Goal: Task Accomplishment & Management: Manage account settings

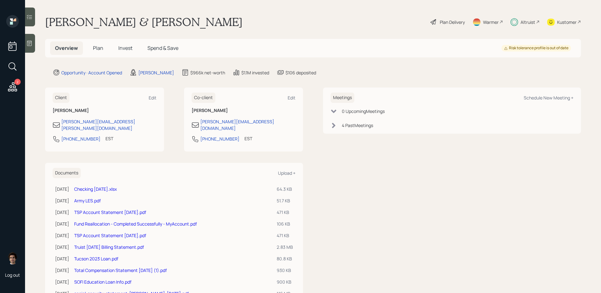
click at [117, 186] on link "Checking [DATE].xlsx" at bounding box center [95, 189] width 43 height 6
click at [443, 20] on div "Plan Delivery" at bounding box center [452, 22] width 25 height 7
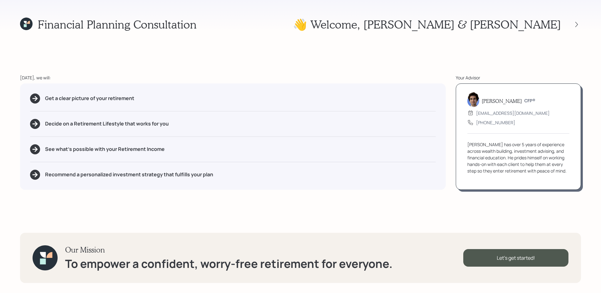
click at [580, 18] on div "👋 Welcome , [PERSON_NAME] & [PERSON_NAME]" at bounding box center [437, 24] width 288 height 13
click at [580, 21] on div at bounding box center [577, 24] width 9 height 9
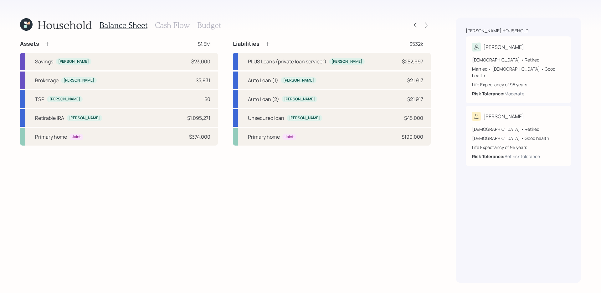
click at [577, 25] on div "[PERSON_NAME] household [PERSON_NAME] [DEMOGRAPHIC_DATA] • Retired Married • [D…" at bounding box center [518, 150] width 125 height 265
click at [166, 22] on h3 "Cash Flow" at bounding box center [172, 25] width 35 height 9
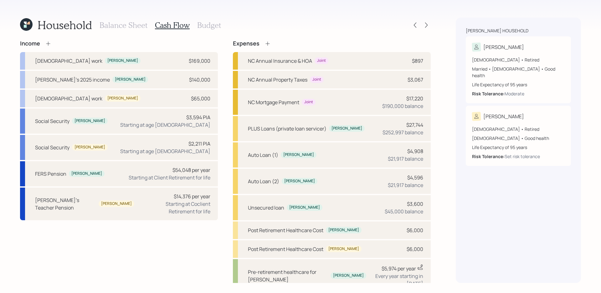
click at [213, 29] on h3 "Budget" at bounding box center [209, 25] width 24 height 9
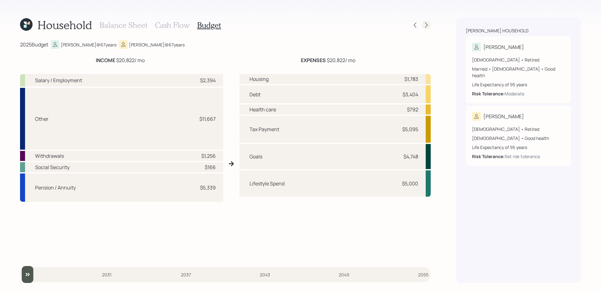
click at [426, 25] on icon at bounding box center [426, 25] width 6 height 6
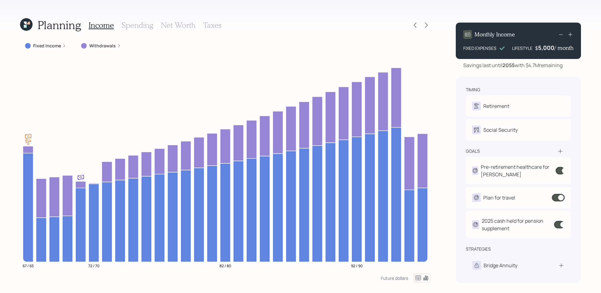
click at [143, 25] on h3 "Spending" at bounding box center [138, 25] width 32 height 9
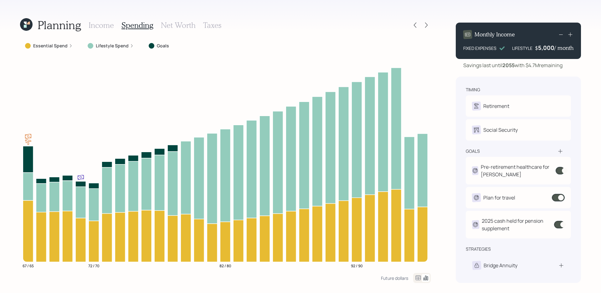
click at [416, 275] on icon at bounding box center [419, 278] width 8 height 8
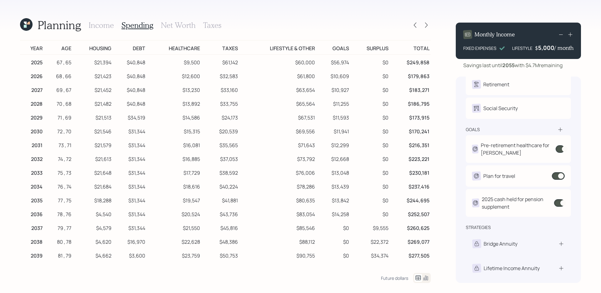
scroll to position [22, 0]
click at [417, 26] on icon at bounding box center [415, 25] width 6 height 6
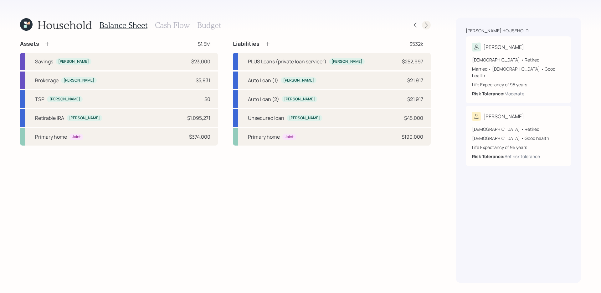
click at [427, 26] on icon at bounding box center [426, 25] width 3 height 5
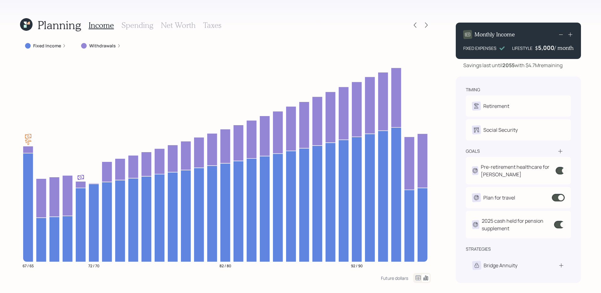
click at [135, 22] on h3 "Spending" at bounding box center [138, 25] width 32 height 9
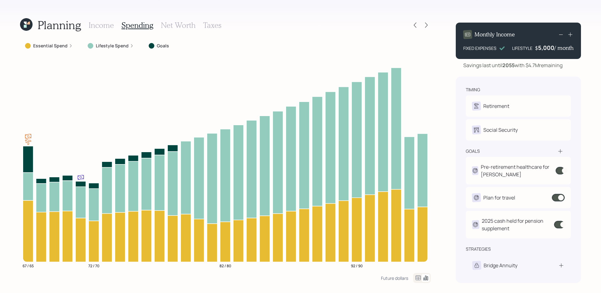
click at [419, 283] on div "Planning Income Spending Net Worth Taxes Essential Spend Lifestyle Spend Goals …" at bounding box center [300, 146] width 601 height 293
click at [419, 282] on div at bounding box center [422, 278] width 18 height 10
click at [419, 280] on icon at bounding box center [419, 278] width 8 height 8
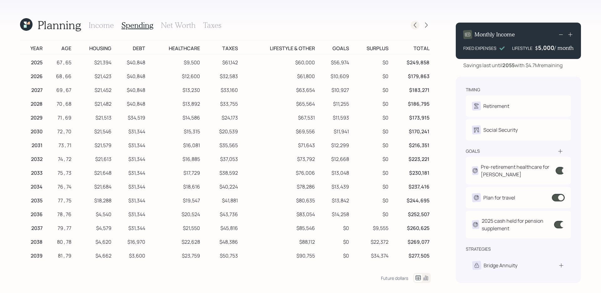
click at [417, 25] on icon at bounding box center [415, 25] width 6 height 6
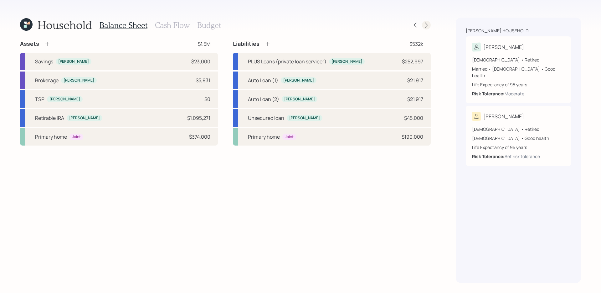
click at [428, 27] on icon at bounding box center [426, 25] width 6 height 6
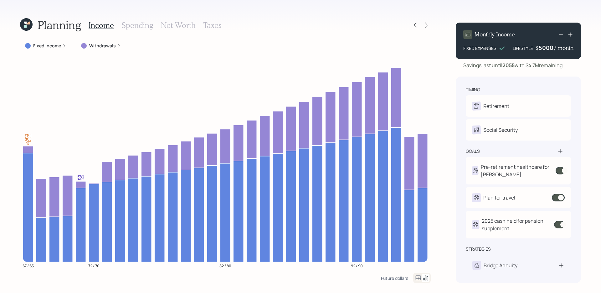
click at [552, 45] on div "5000" at bounding box center [547, 48] width 16 height 8
drag, startPoint x: 553, startPoint y: 45, endPoint x: 535, endPoint y: 44, distance: 17.6
click at [535, 44] on div "LIFESTYLE $ 5000 / month" at bounding box center [543, 48] width 61 height 8
click at [560, 55] on div "Monthly Income FIXED EXPENSES LIFESTYLE $ 9,000 / month" at bounding box center [518, 41] width 125 height 36
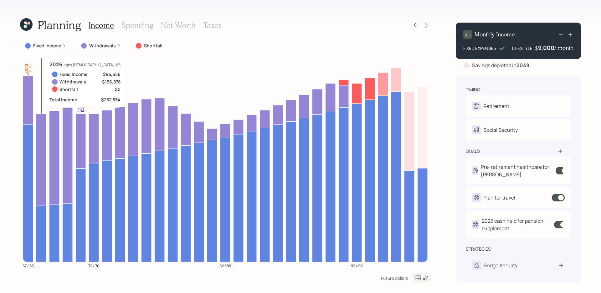
click at [41, 129] on icon at bounding box center [41, 159] width 10 height 92
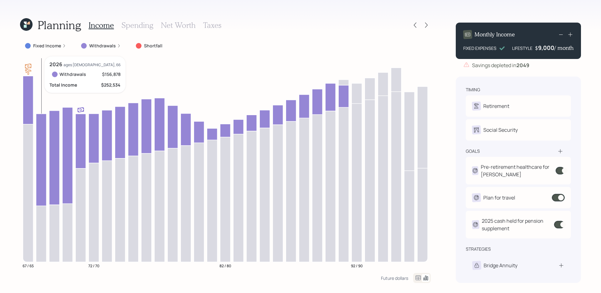
click at [41, 129] on icon at bounding box center [41, 159] width 10 height 92
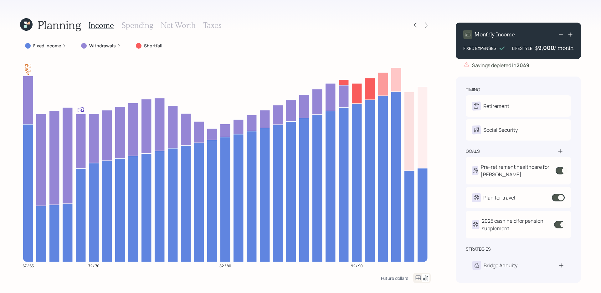
click at [62, 43] on div "Fixed Income" at bounding box center [45, 46] width 41 height 6
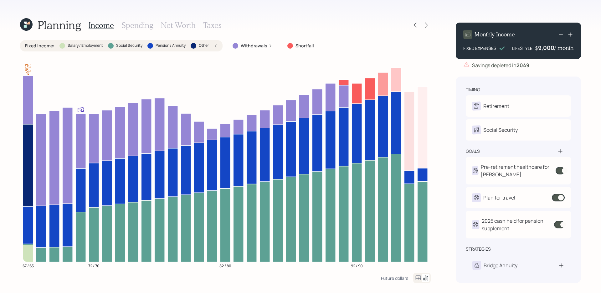
click at [214, 47] on div "Fixed Income : Salary / Employment Social Security Pension / Annuity Other" at bounding box center [121, 46] width 193 height 6
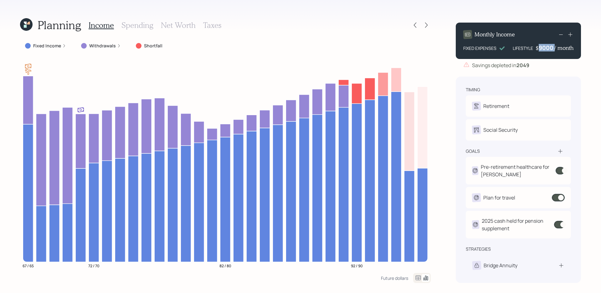
drag, startPoint x: 554, startPoint y: 45, endPoint x: 540, endPoint y: 46, distance: 13.8
click at [541, 45] on div "$ 9000 / month" at bounding box center [555, 48] width 38 height 8
drag, startPoint x: 540, startPoint y: 47, endPoint x: 552, endPoint y: 48, distance: 12.3
click at [552, 48] on div "9000" at bounding box center [547, 48] width 16 height 8
click at [545, 76] on div "Monthly Income FIXED EXPENSES LIFESTYLE $ 5,000 / month Savings depleted in [DA…" at bounding box center [518, 150] width 125 height 265
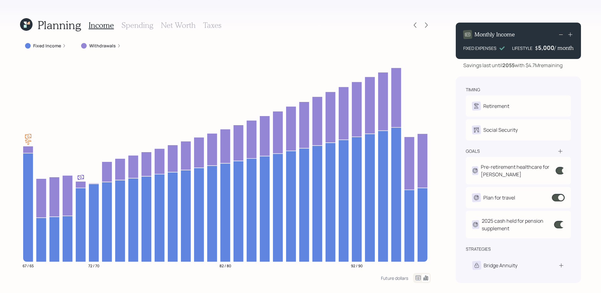
click at [549, 78] on div "timing Retirement K Retired T Retired Social Security K Elect at 70y 1m T Elect…" at bounding box center [518, 179] width 125 height 206
click at [574, 35] on icon at bounding box center [571, 34] width 6 height 6
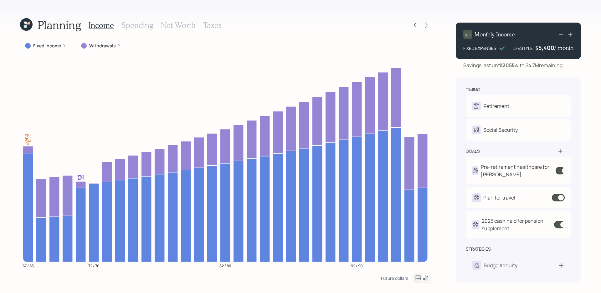
click at [574, 35] on icon at bounding box center [571, 34] width 6 height 6
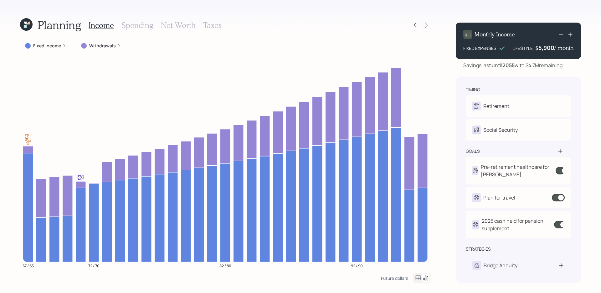
click at [574, 35] on icon at bounding box center [571, 34] width 6 height 6
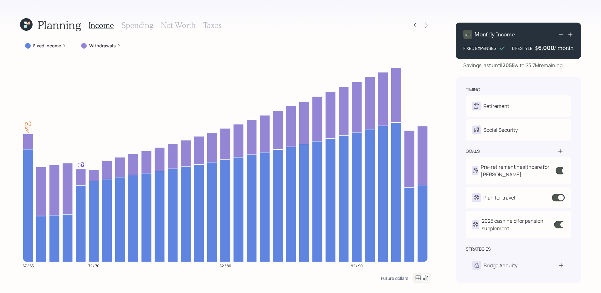
click at [563, 35] on icon at bounding box center [562, 35] width 8 height 8
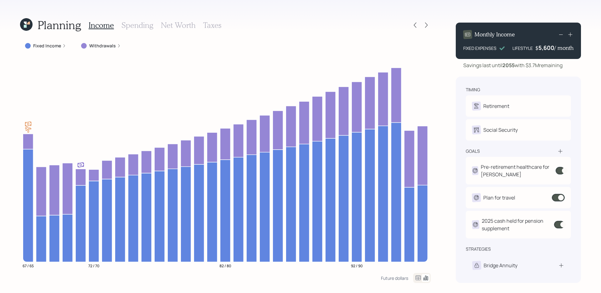
click at [563, 35] on icon at bounding box center [562, 35] width 8 height 8
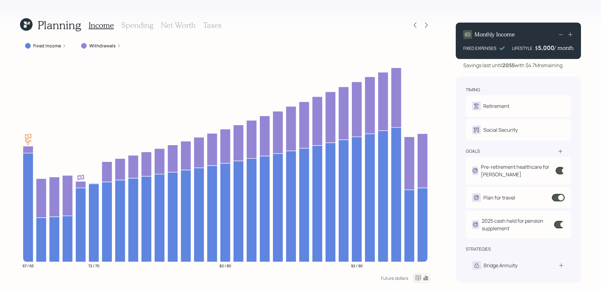
click at [143, 23] on h3 "Spending" at bounding box center [138, 25] width 32 height 9
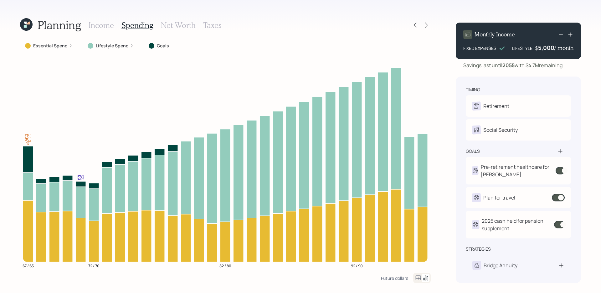
click at [421, 280] on icon at bounding box center [419, 278] width 8 height 8
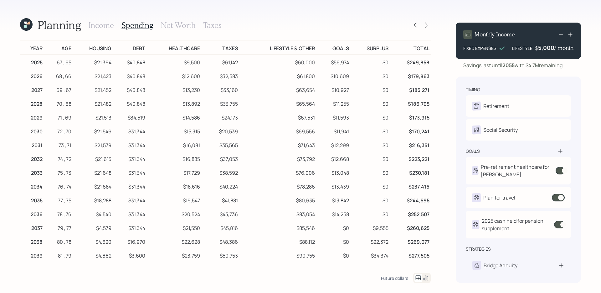
click at [147, 49] on td "Healthcare" at bounding box center [174, 47] width 55 height 14
click at [417, 27] on icon at bounding box center [415, 25] width 6 height 6
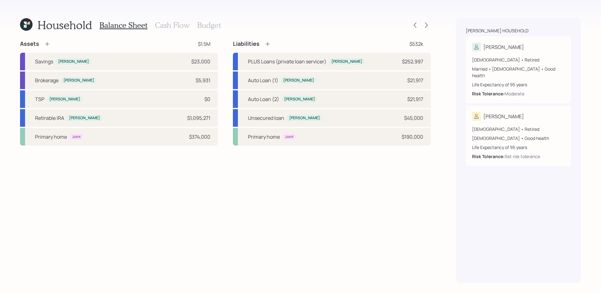
click at [176, 31] on div "Balance Sheet Cash Flow Budget" at bounding box center [161, 25] width 122 height 15
click at [177, 28] on h3 "Cash Flow" at bounding box center [172, 25] width 35 height 9
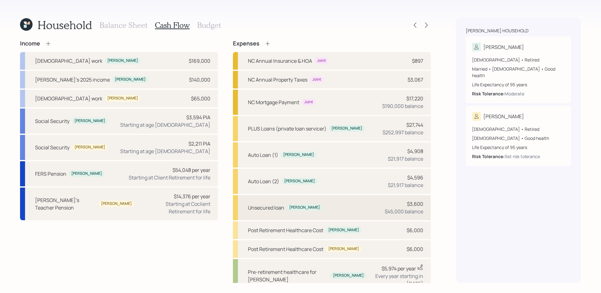
scroll to position [92, 0]
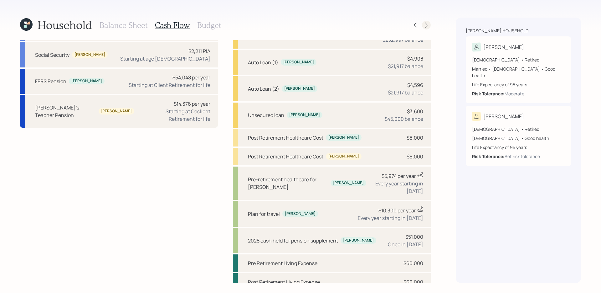
click at [426, 26] on icon at bounding box center [426, 25] width 6 height 6
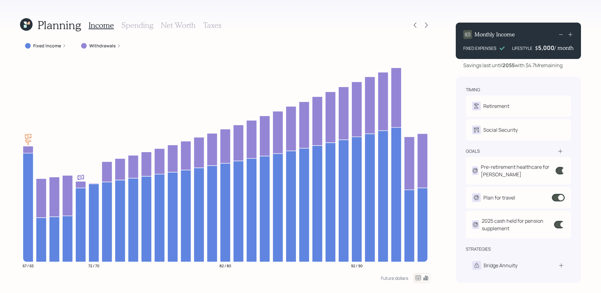
click at [139, 25] on h3 "Spending" at bounding box center [138, 25] width 32 height 9
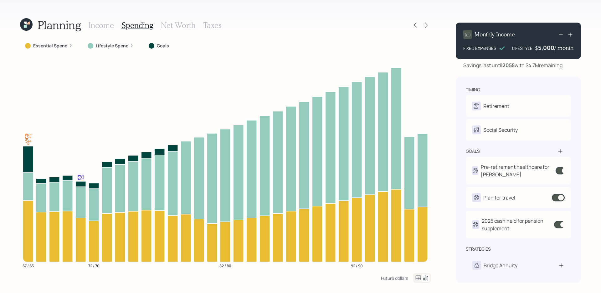
click at [417, 274] on icon at bounding box center [419, 278] width 8 height 8
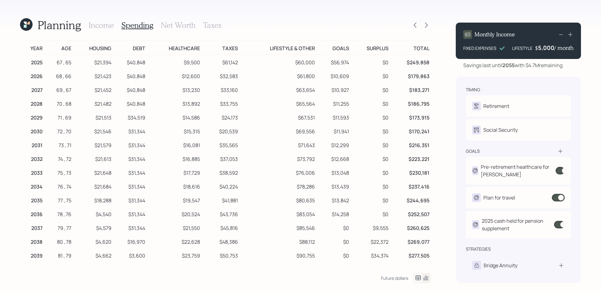
click at [110, 29] on h3 "Income" at bounding box center [101, 25] width 25 height 9
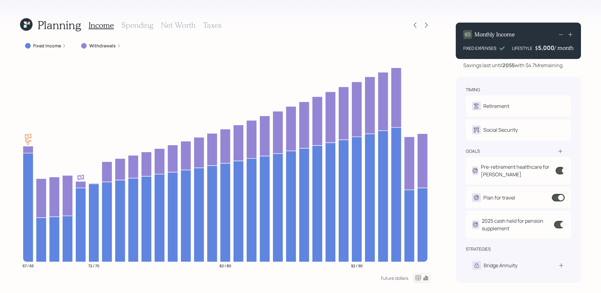
click at [48, 44] on label "Fixed Income" at bounding box center [47, 46] width 28 height 6
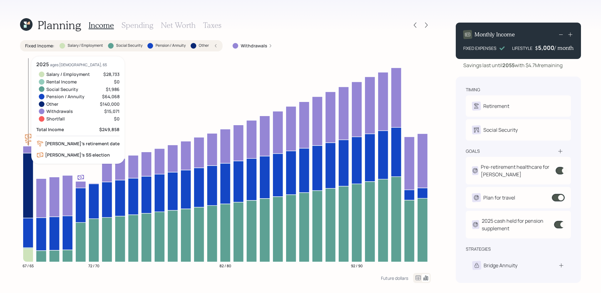
click at [27, 247] on icon at bounding box center [28, 233] width 10 height 30
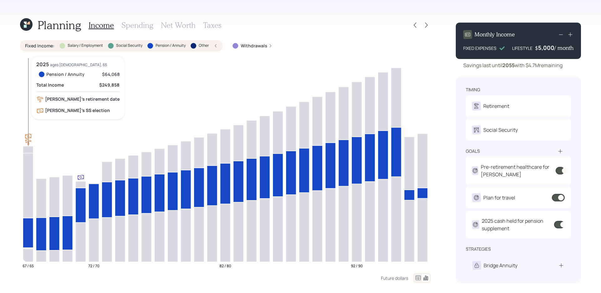
click at [27, 247] on icon at bounding box center [28, 233] width 10 height 30
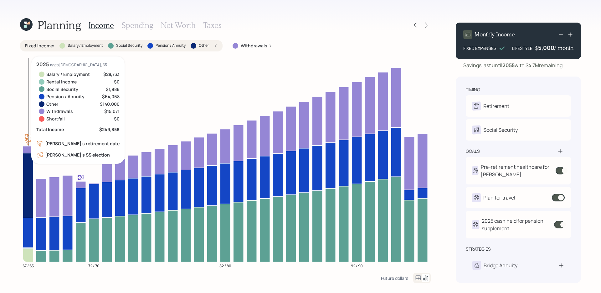
click at [27, 248] on icon at bounding box center [28, 247] width 10 height 1
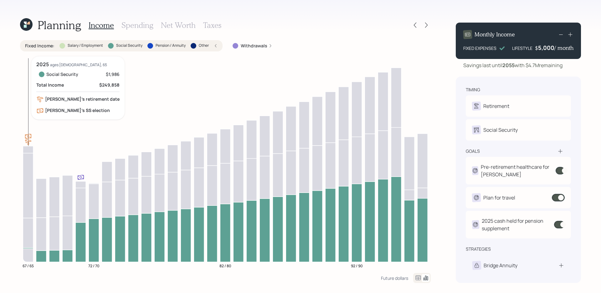
click at [27, 247] on icon at bounding box center [28, 247] width 10 height 1
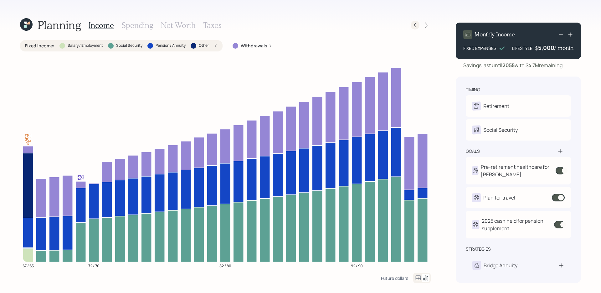
click at [413, 22] on div at bounding box center [415, 25] width 9 height 9
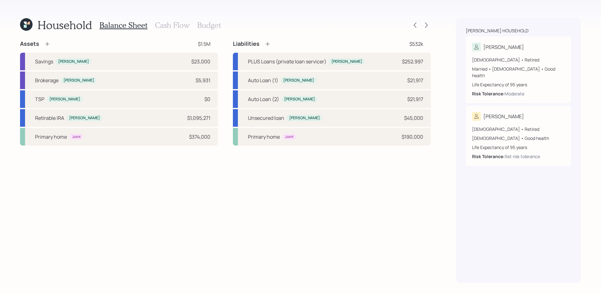
click at [176, 21] on h3 "Cash Flow" at bounding box center [172, 25] width 35 height 9
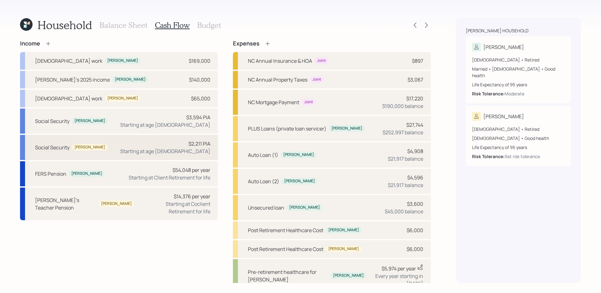
click at [125, 144] on div "Social Security [PERSON_NAME] $2,211 PIA Starting at age [DEMOGRAPHIC_DATA]" at bounding box center [119, 147] width 198 height 25
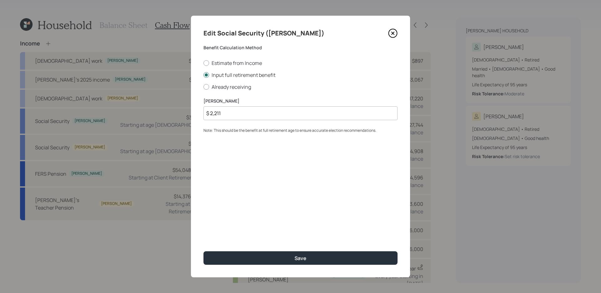
drag, startPoint x: 227, startPoint y: 115, endPoint x: 195, endPoint y: 107, distance: 32.3
click at [195, 107] on div "Edit Social Security ([PERSON_NAME]) Benefit Calculation Method Estimate from I…" at bounding box center [300, 146] width 219 height 261
click at [230, 120] on div "[PERSON_NAME] $ 2,211 Note: This should be the benefit at full retirement age t…" at bounding box center [301, 116] width 194 height 36
click at [397, 34] on icon at bounding box center [393, 33] width 8 height 8
